Goal: Contribute content: Add original content to the website for others to see

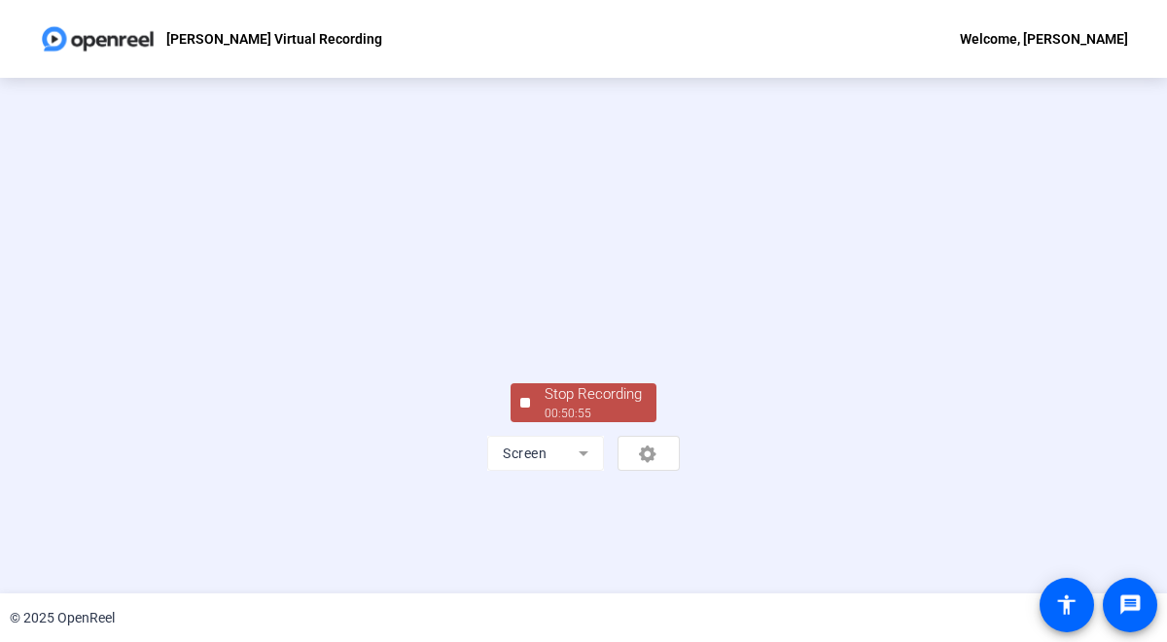
click at [575, 405] on div "Stop Recording" at bounding box center [593, 394] width 97 height 22
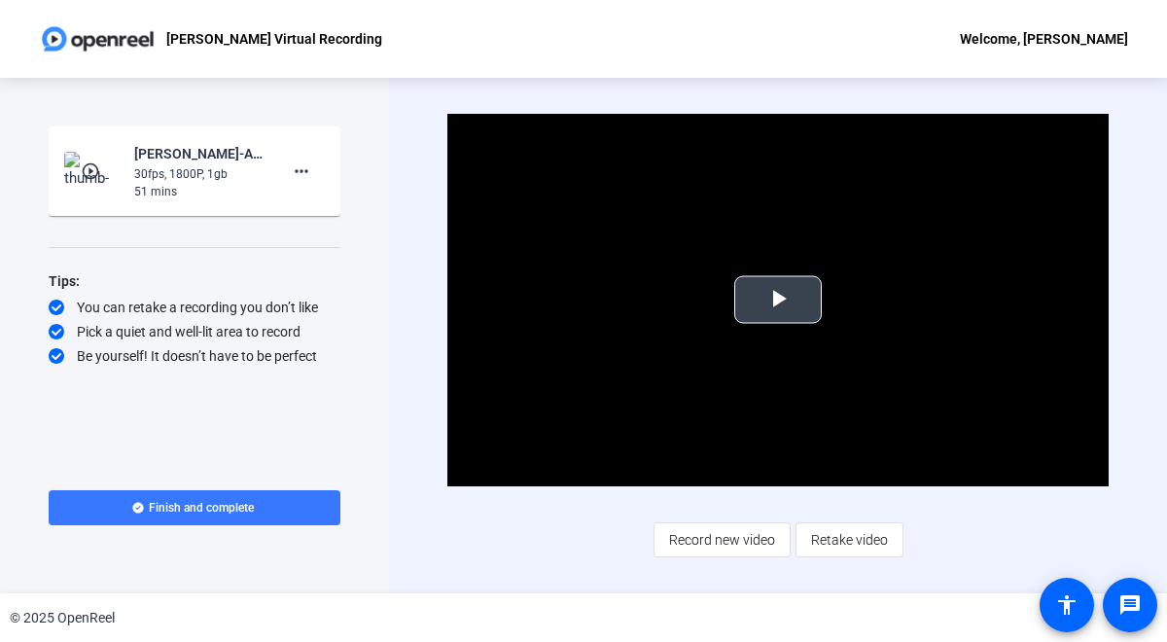
click at [778, 299] on span "Video Player" at bounding box center [778, 299] width 0 height 0
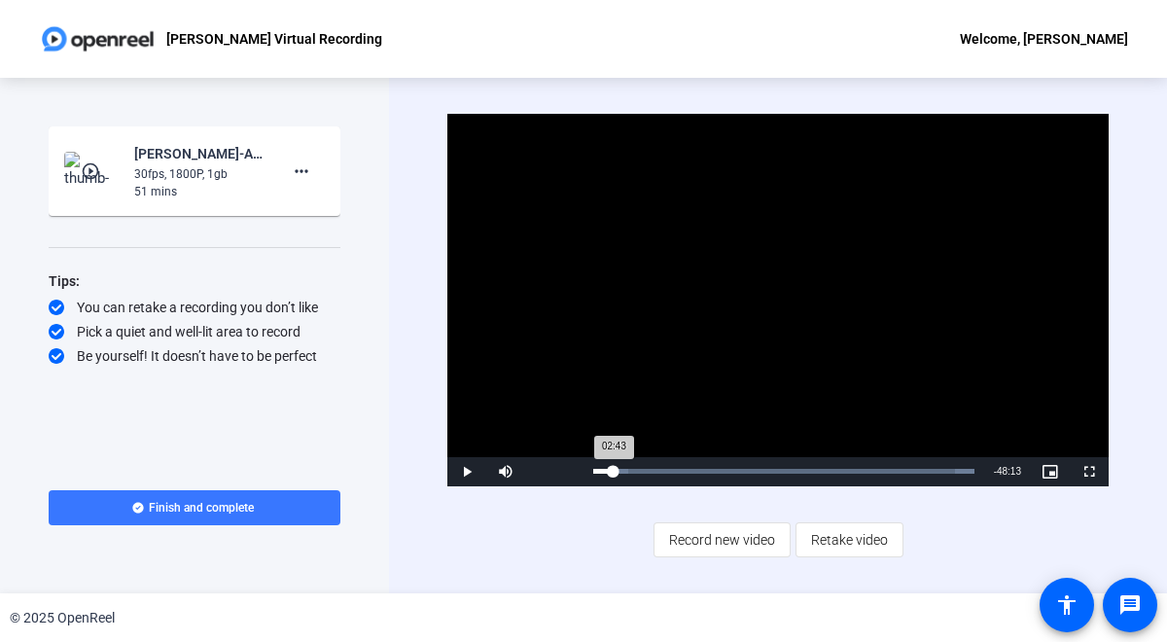
click at [613, 469] on div "Loaded : 100.00% 02:43 02:43" at bounding box center [783, 471] width 381 height 5
click at [642, 470] on div "Loaded : 100.00% 06:37 02:44" at bounding box center [783, 471] width 381 height 5
click at [668, 471] on div "10:00" at bounding box center [668, 471] width 1 height 5
click at [693, 469] on div "Loaded : 100.00% 13:23 13:23" at bounding box center [783, 471] width 381 height 5
click at [685, 469] on div "Loaded : 100.00% 12:12 13:25" at bounding box center [783, 471] width 381 height 5
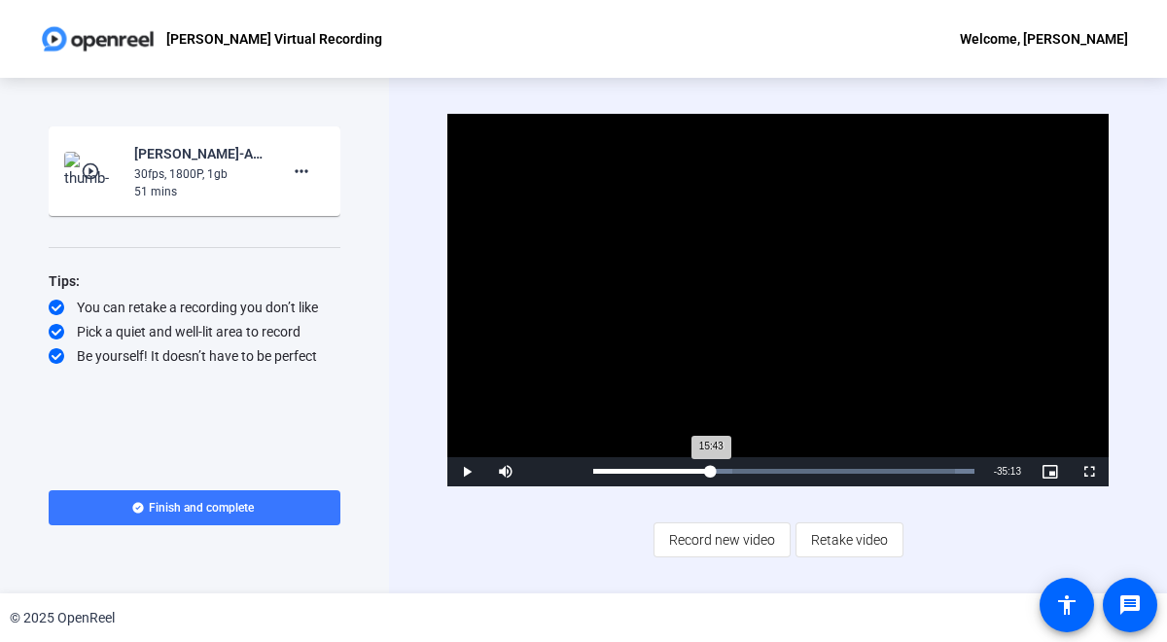
click at [711, 471] on div "Loaded : 100.00% 15:43 15:43" at bounding box center [783, 471] width 381 height 5
click at [721, 470] on div "Loaded : 100.00% 17:17 15:44" at bounding box center [783, 471] width 381 height 5
click at [736, 470] on div "Loaded : 100.00% 19:13 19:13" at bounding box center [783, 471] width 381 height 5
click at [753, 468] on div "Loaded : 100.00% 21:26 19:14" at bounding box center [783, 471] width 401 height 29
click at [785, 471] on div "Loaded : 100.00% 25:43 25:43" at bounding box center [783, 471] width 381 height 5
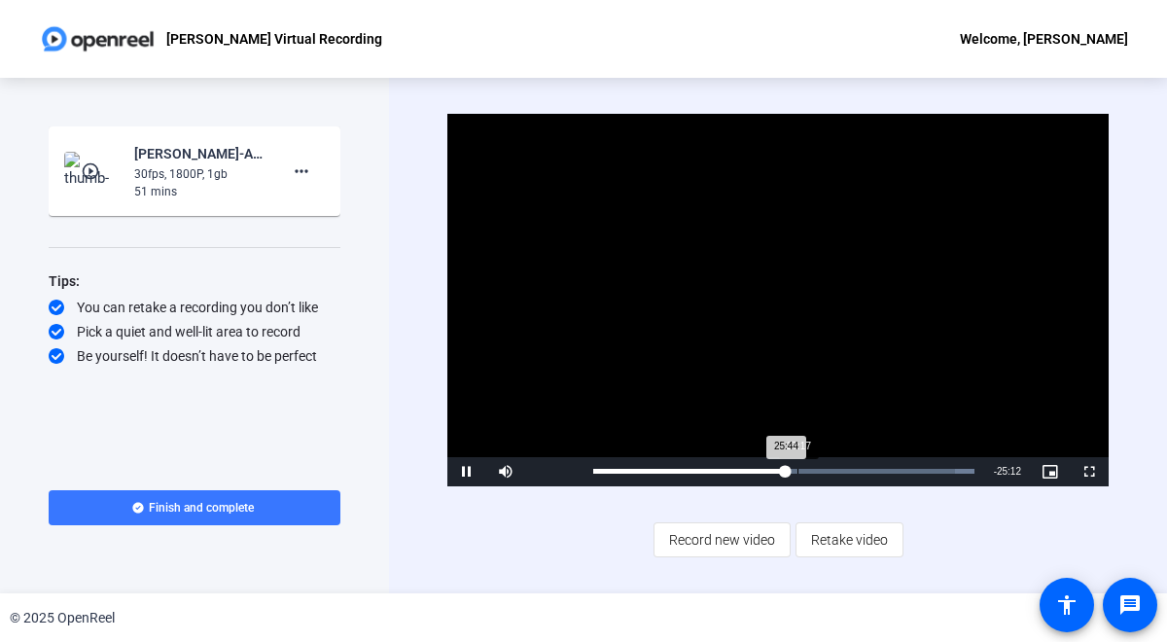
click at [796, 469] on div "Loaded : 100.00% 27:17 25:44" at bounding box center [783, 471] width 381 height 5
click at [810, 469] on div "Loaded : 100.00% 28:58 27:18" at bounding box center [783, 471] width 381 height 5
click at [823, 468] on div "Loaded : 100.00% 30:47 29:03" at bounding box center [783, 471] width 401 height 29
click at [829, 469] on div "31:34" at bounding box center [711, 471] width 236 height 5
click at [841, 465] on div "Loaded : 100.00% 33:16 33:16" at bounding box center [783, 471] width 401 height 29
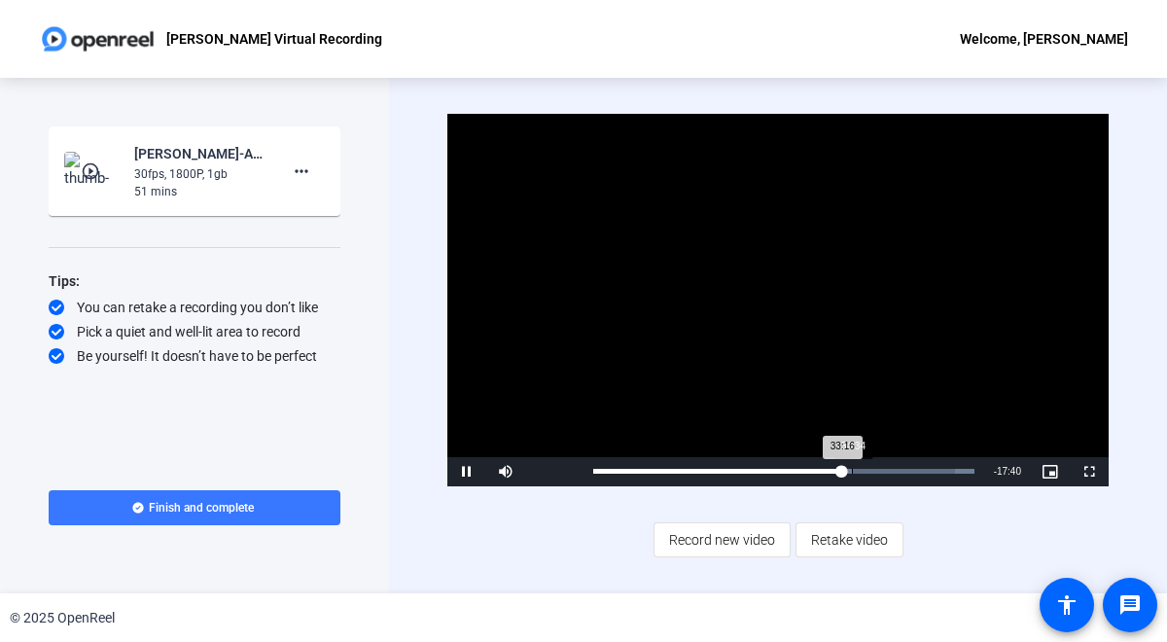
click at [852, 464] on div "Loaded : 100.00% 34:34 33:16" at bounding box center [783, 471] width 401 height 29
click at [862, 472] on div "Loaded : 100.00% 35:59 34:41" at bounding box center [783, 471] width 381 height 5
click at [870, 466] on div "Loaded : 100.00% 37:02 37:02" at bounding box center [783, 471] width 401 height 29
click at [861, 467] on div "Loaded : 100.00% 35:44 37:03" at bounding box center [783, 471] width 401 height 29
click at [861, 469] on div "35:44" at bounding box center [726, 471] width 267 height 5
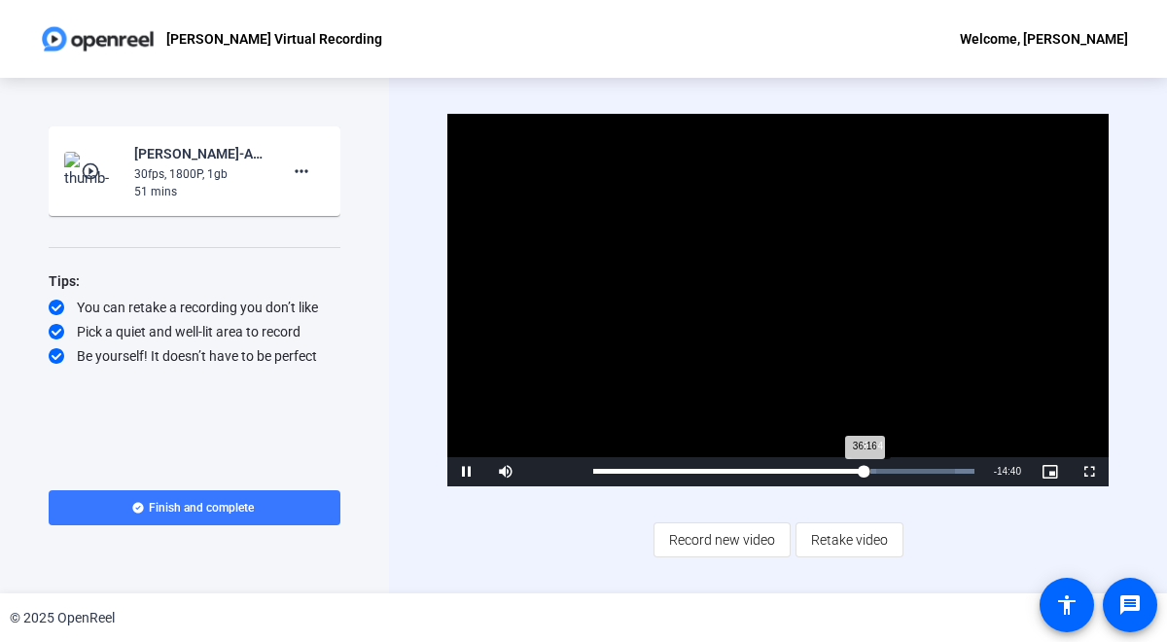
click at [864, 469] on div "36:16" at bounding box center [728, 471] width 271 height 5
click at [854, 468] on div "Loaded : 100.00% 34:57 36:57" at bounding box center [783, 471] width 401 height 29
click at [884, 466] on div "Loaded : 100.00% 38:59 37:01" at bounding box center [783, 471] width 401 height 29
click at [900, 465] on div "Loaded : 100.00% 41:03 41:03" at bounding box center [785, 471] width 405 height 29
click at [917, 464] on div "Loaded : 100.00% 42:51 42:51" at bounding box center [785, 471] width 405 height 29
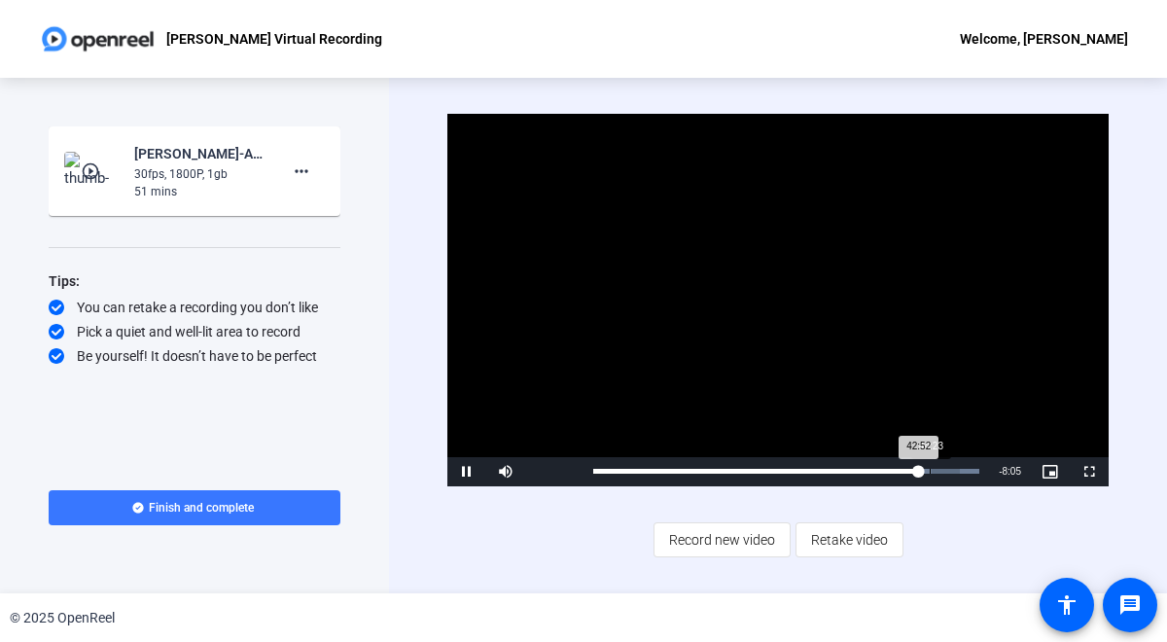
click at [929, 464] on div "Loaded : 100.00% 44:23 42:52" at bounding box center [785, 471] width 405 height 29
click at [916, 472] on div "42:36" at bounding box center [916, 471] width 1 height 5
click at [923, 472] on div "Loaded : 100.00% 43:37 42:29" at bounding box center [786, 471] width 386 height 5
click at [914, 472] on div "Loaded : 100.00% 42:20 43:38" at bounding box center [786, 471] width 386 height 5
click at [945, 475] on div "Loaded : 100.00% 46:34 44:47" at bounding box center [785, 471] width 405 height 29
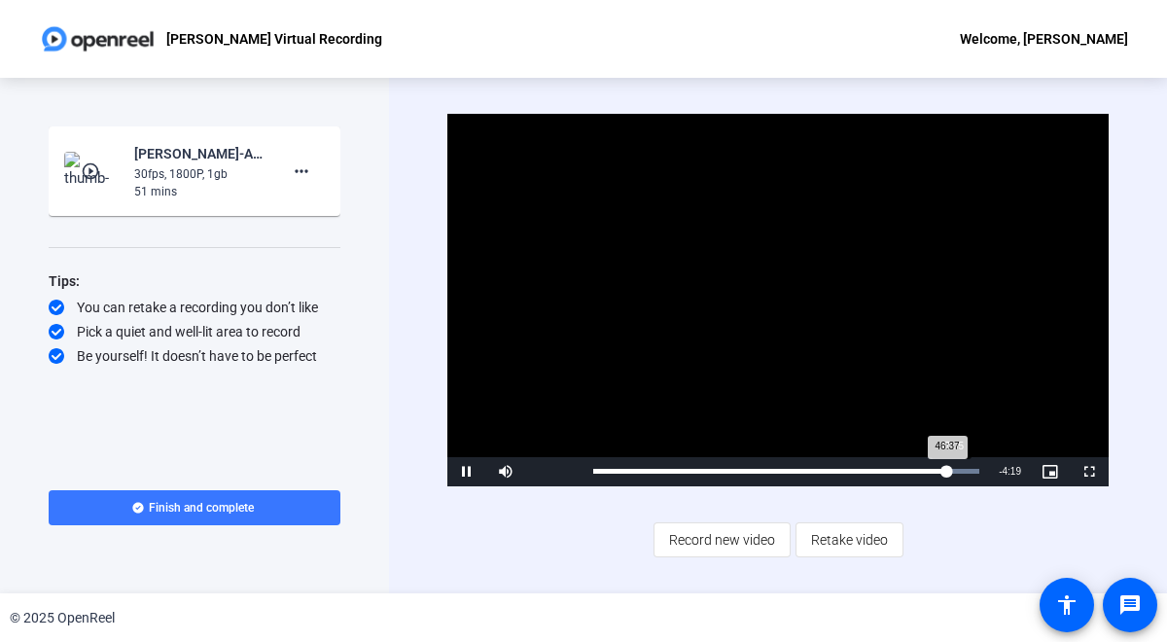
click at [947, 472] on div "46:37" at bounding box center [770, 471] width 354 height 5
click at [968, 469] on div "Loaded : 100.00% 49:31 47:06" at bounding box center [786, 471] width 386 height 5
click at [971, 526] on div "Video Player is loading. Play Video Pause Mute 93% Current Time 49:33 / Duratio…" at bounding box center [777, 335] width 661 height 443
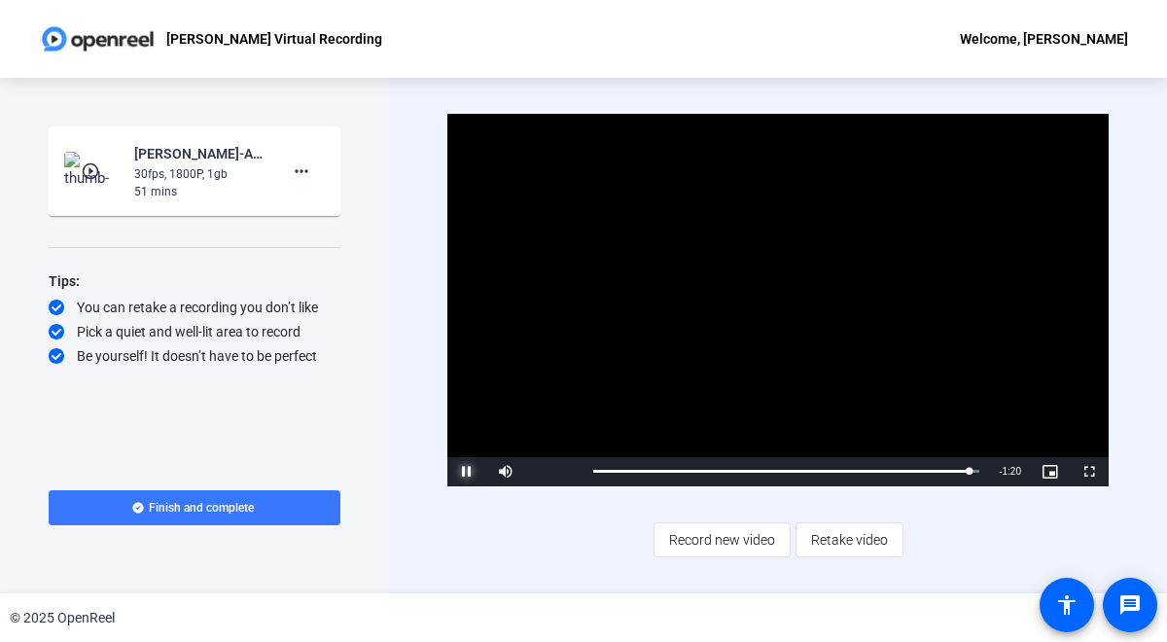
click at [470, 472] on span "Video Player" at bounding box center [466, 472] width 39 height 0
click at [302, 168] on mat-icon "more_horiz" at bounding box center [301, 170] width 23 height 23
click at [322, 262] on span "Add Notes" at bounding box center [333, 260] width 78 height 23
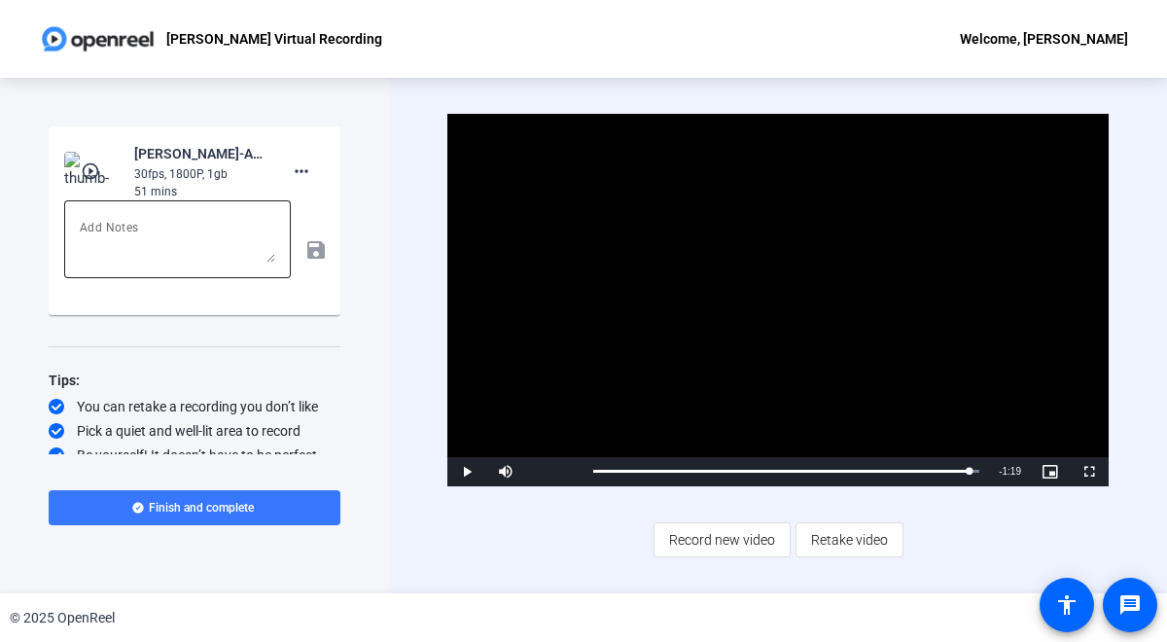
click at [218, 229] on textarea at bounding box center [177, 239] width 195 height 47
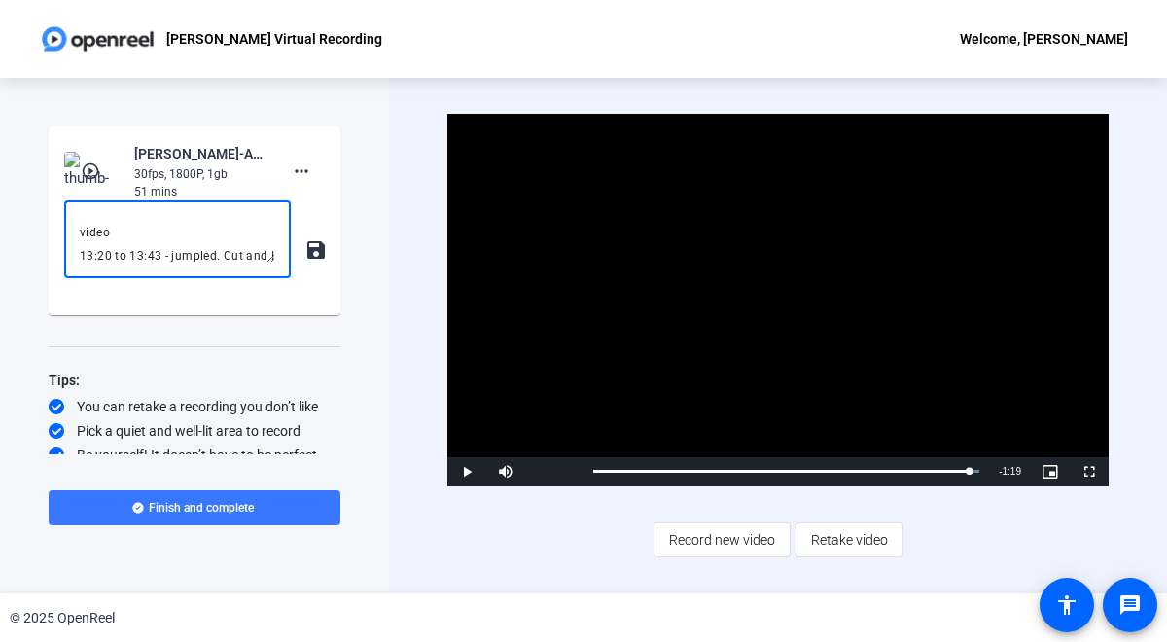
scroll to position [112, 0]
click at [195, 230] on textarea "Hello, team. A few notes mostly to do with a lack of grace exiting videos and m…" at bounding box center [177, 239] width 195 height 47
click at [227, 255] on textarea "Hello, team. A few notes mostly to do with a lack of grace exiting videos and m…" at bounding box center [177, 239] width 195 height 47
type textarea "Hello, team. A few notes mostly to do with a lack of grace exiting videos and m…"
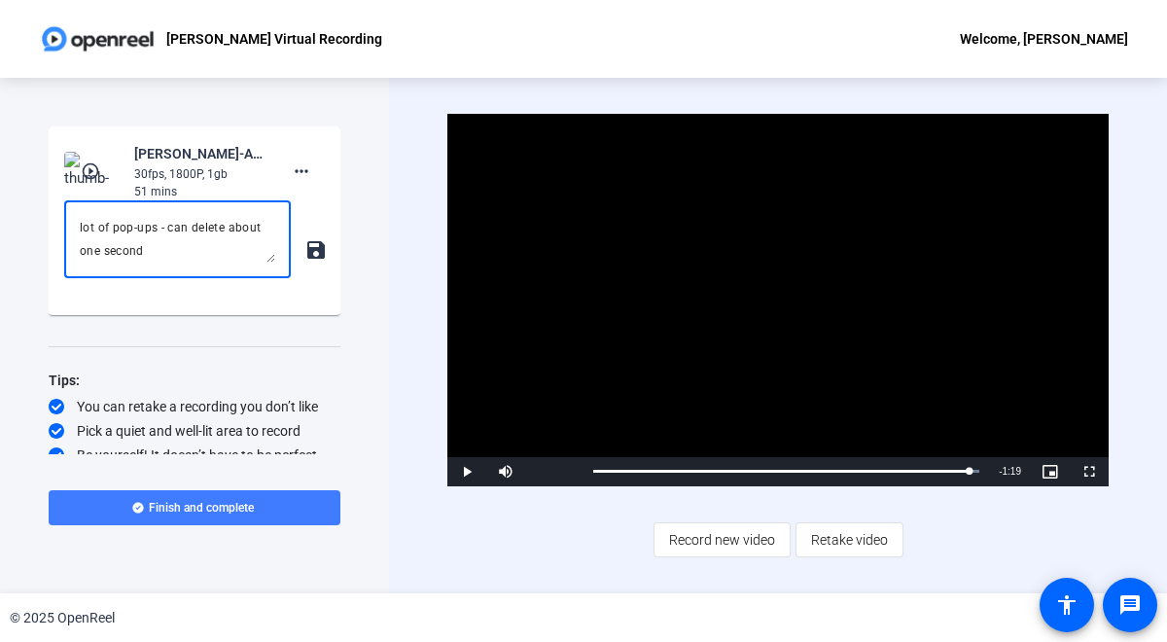
click at [237, 513] on span "Finish and complete" at bounding box center [201, 508] width 105 height 16
